Goal: Information Seeking & Learning: Learn about a topic

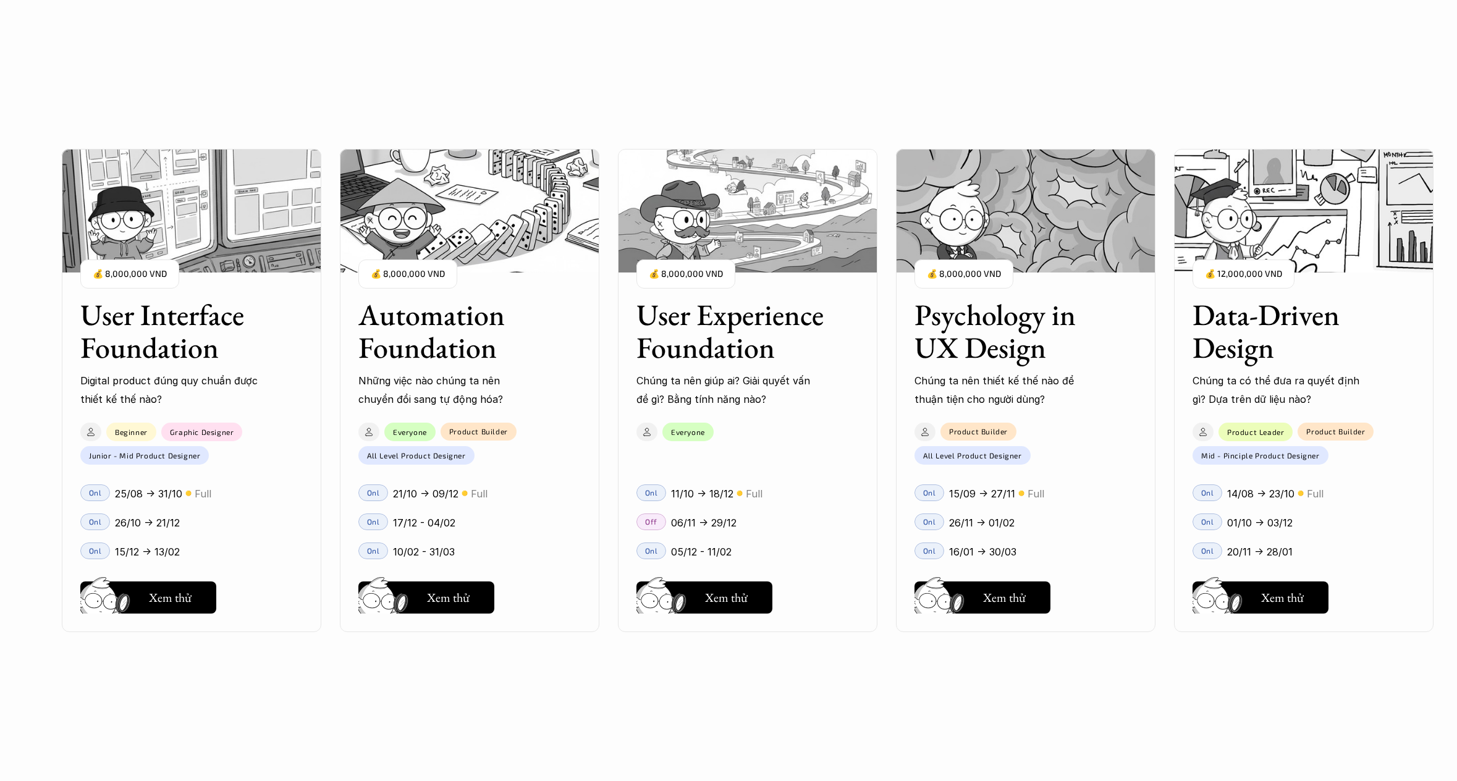
scroll to position [1423, 0]
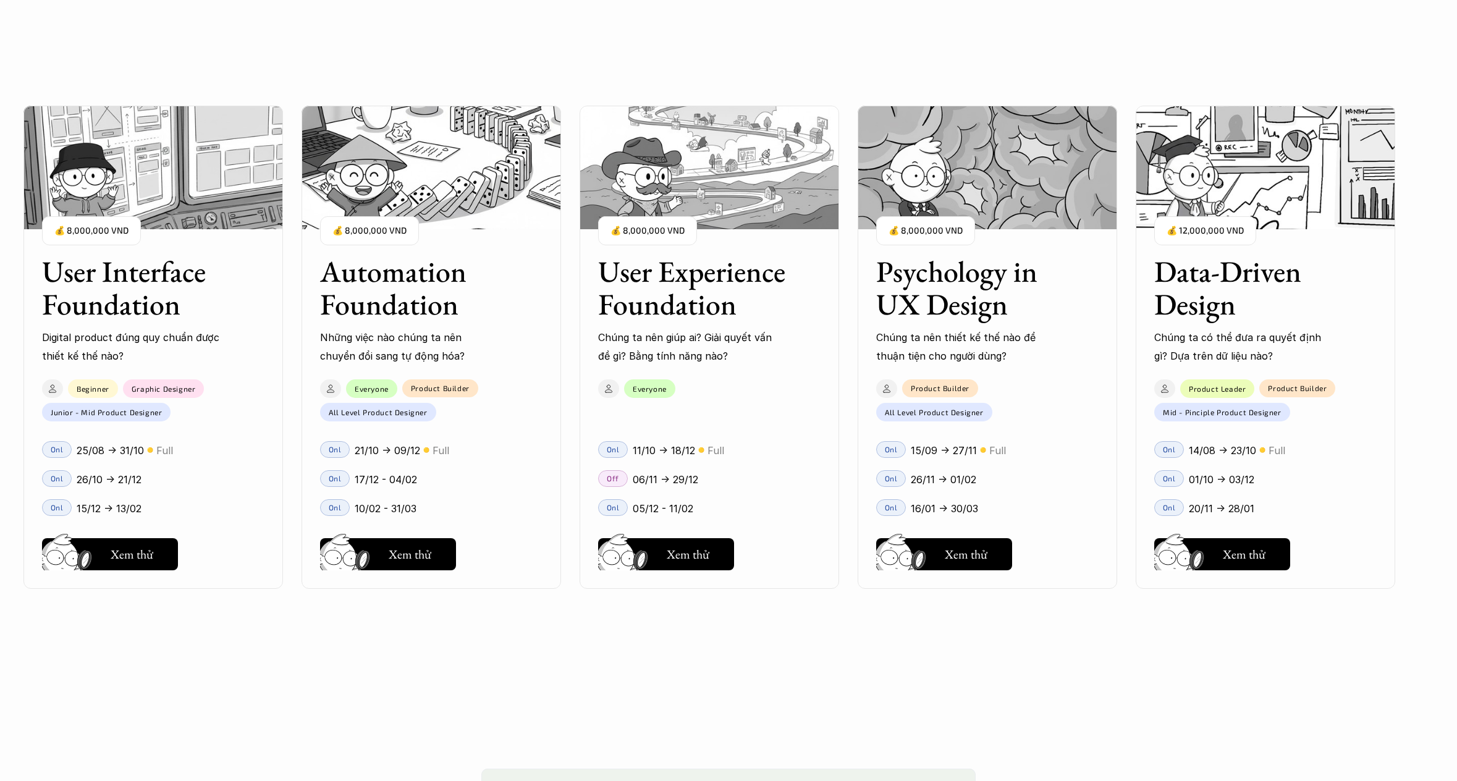
click at [957, 289] on h3 "Psychology in UX Design" at bounding box center [972, 289] width 192 height 66
click at [939, 302] on h3 "Psychology in UX Design" at bounding box center [972, 288] width 192 height 66
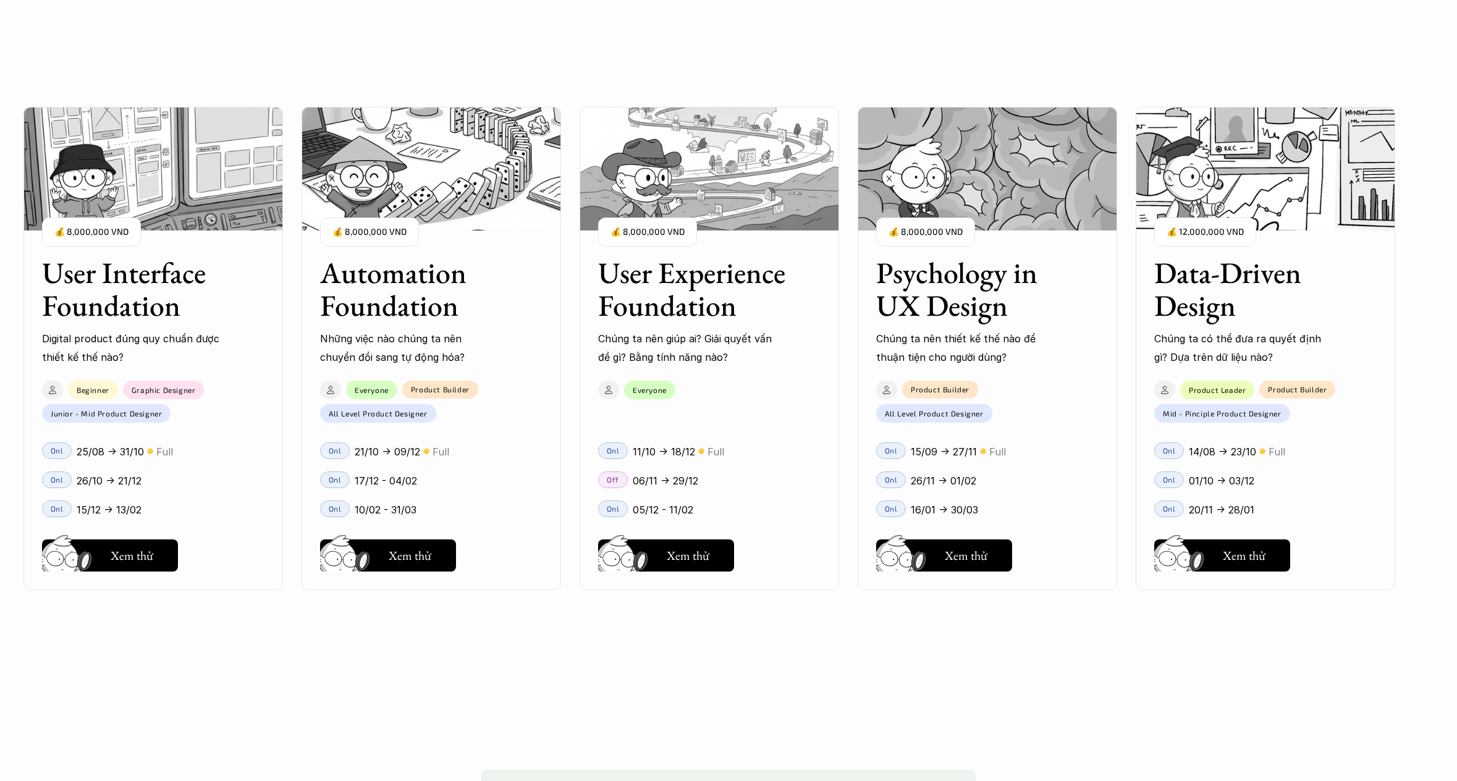
scroll to position [1425, 0]
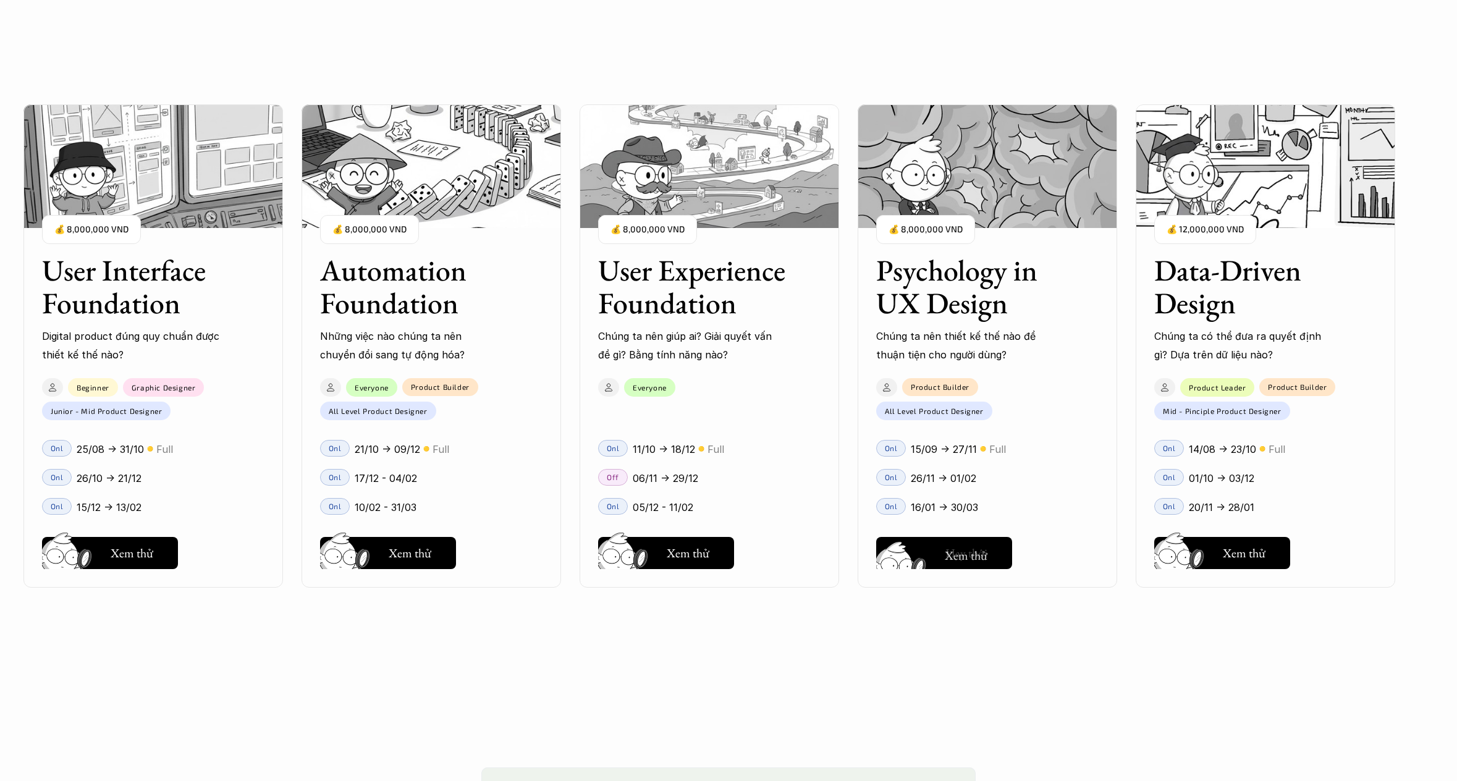
click at [963, 557] on h5 "Xem thử" at bounding box center [966, 555] width 43 height 17
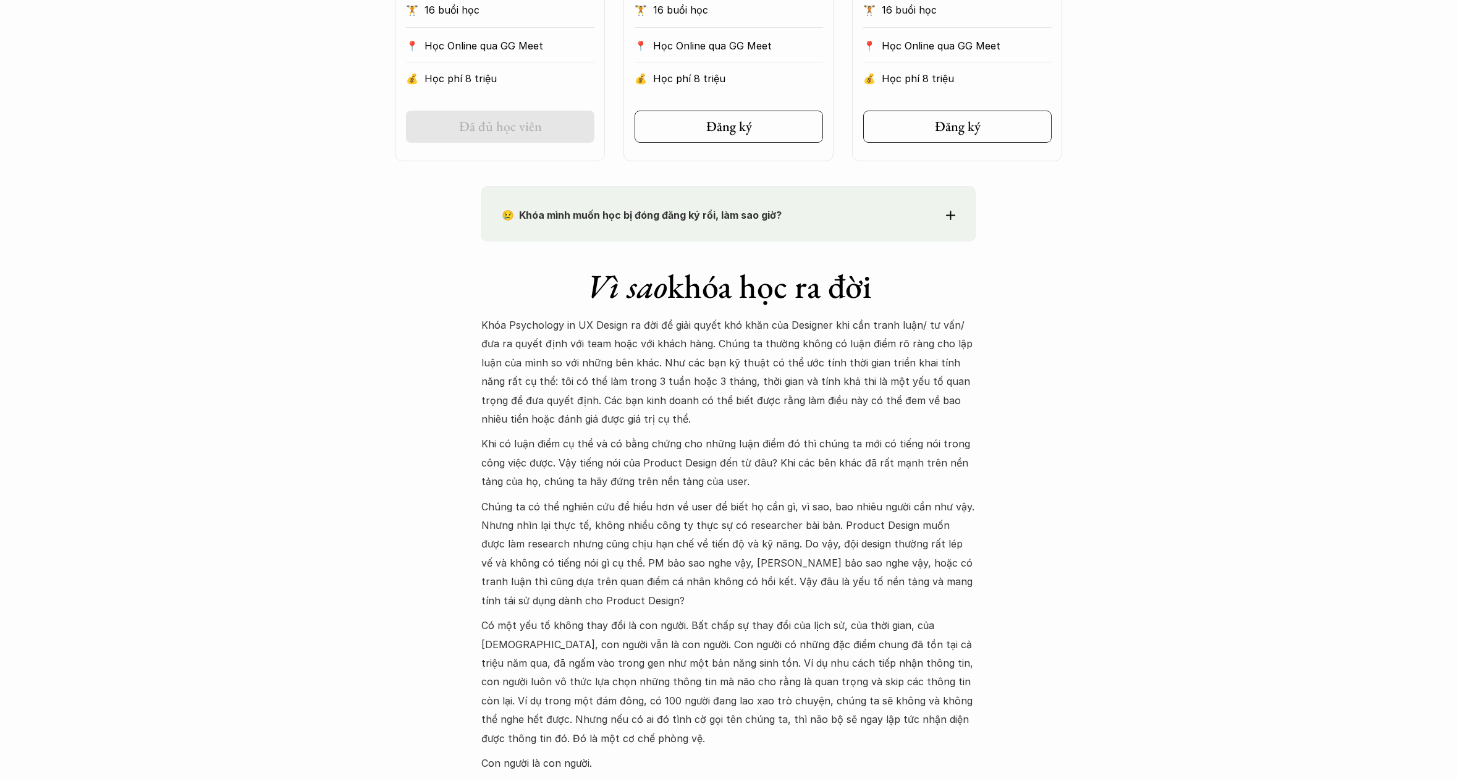
scroll to position [914, 0]
drag, startPoint x: 509, startPoint y: 326, endPoint x: 624, endPoint y: 325, distance: 115.6
click at [624, 325] on p "Khóa Psychology in UX Design ra đời để giải quyết khó khăn của Designer khi cần…" at bounding box center [729, 371] width 494 height 112
copy p "Psychology in UX Design"
